Goal: Task Accomplishment & Management: Manage account settings

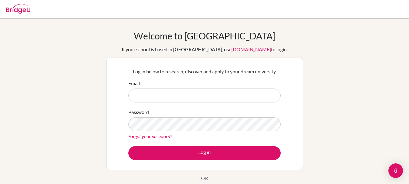
type input "[PERSON_NAME][EMAIL_ADDRESS][DOMAIN_NAME]"
click at [203, 161] on div "Log in below to research, discover and apply to your dream university. Email k.…" at bounding box center [205, 114] width 160 height 100
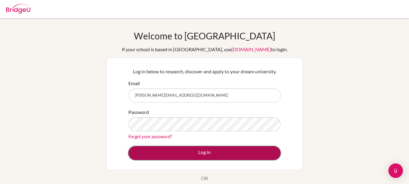
click at [207, 151] on button "Log in" at bounding box center [204, 153] width 152 height 14
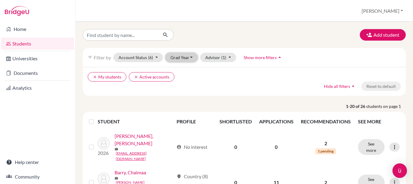
click at [186, 56] on button "Grad Year" at bounding box center [182, 57] width 33 height 9
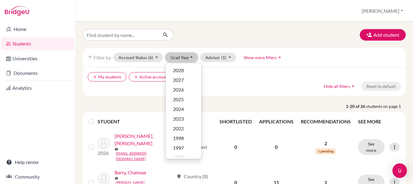
click at [187, 56] on button "Grad Year" at bounding box center [182, 57] width 33 height 9
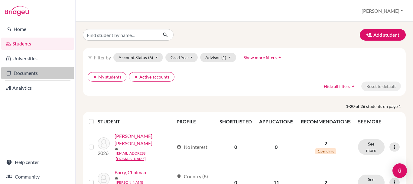
click at [42, 74] on link "Documents" at bounding box center [37, 73] width 73 height 12
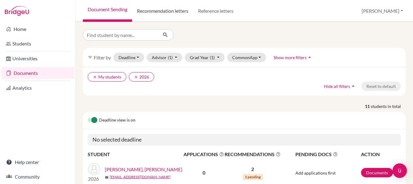
click at [174, 8] on link "Recommendation letters" at bounding box center [162, 11] width 61 height 22
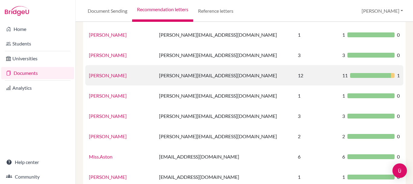
scroll to position [61, 0]
click at [97, 71] on td "Mr.Jex" at bounding box center [120, 75] width 70 height 20
click at [98, 71] on td "Mr.Jex" at bounding box center [120, 75] width 70 height 20
click at [98, 74] on link "Mr.Jex" at bounding box center [108, 75] width 38 height 6
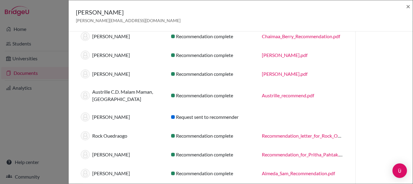
scroll to position [0, 0]
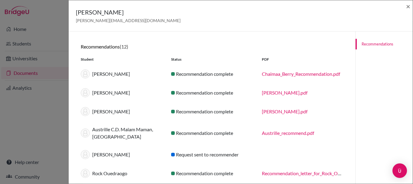
drag, startPoint x: 162, startPoint y: 153, endPoint x: 131, endPoint y: 155, distance: 30.6
click at [131, 155] on div "[PERSON_NAME]" at bounding box center [121, 154] width 90 height 9
click at [410, 7] on span "×" at bounding box center [408, 6] width 4 height 9
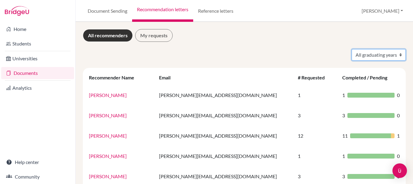
click at [383, 54] on select "All graduating years 2024 2025 2026" at bounding box center [379, 54] width 54 height 11
select select "2026"
click at [352, 49] on select "All graduating years 2024 2025 2026" at bounding box center [379, 54] width 54 height 11
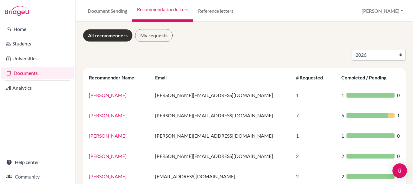
select select "2026"
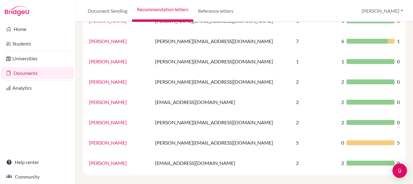
scroll to position [80, 0]
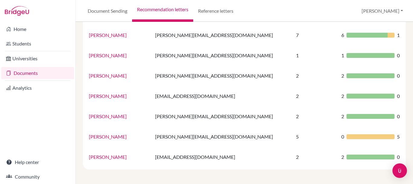
click at [111, 137] on link "[PERSON_NAME]" at bounding box center [108, 136] width 38 height 6
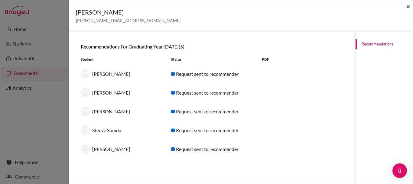
click at [409, 5] on span "×" at bounding box center [408, 6] width 4 height 9
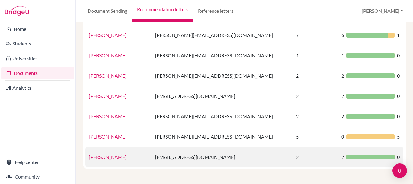
click at [115, 154] on link "[PERSON_NAME]" at bounding box center [108, 157] width 38 height 6
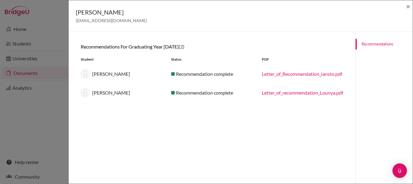
click at [411, 5] on div "[PERSON_NAME] [EMAIL_ADDRESS][DOMAIN_NAME] ×" at bounding box center [241, 15] width 344 height 31
click at [407, 7] on span "×" at bounding box center [408, 6] width 4 height 9
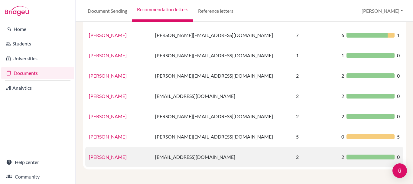
scroll to position [0, 0]
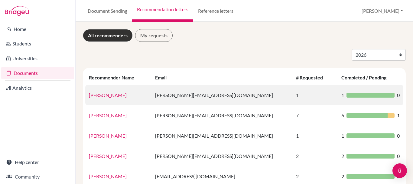
click at [119, 94] on link "[PERSON_NAME]" at bounding box center [108, 95] width 38 height 6
